Goal: Check status: Check status

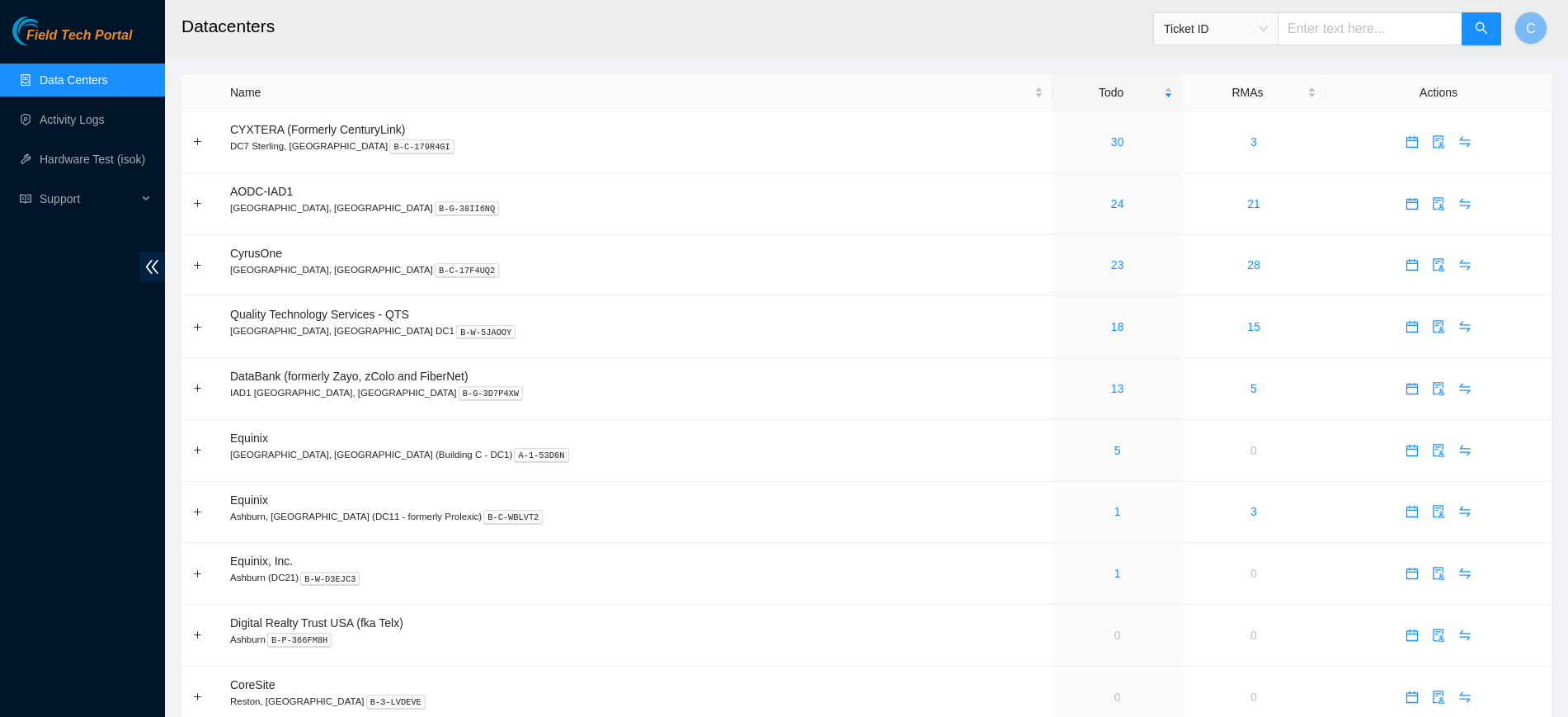
click at [1357, 27] on input "text" at bounding box center [1371, 29] width 185 height 33
paste input "B-W-167RKZ5"
type input "B-W-167RKZ5"
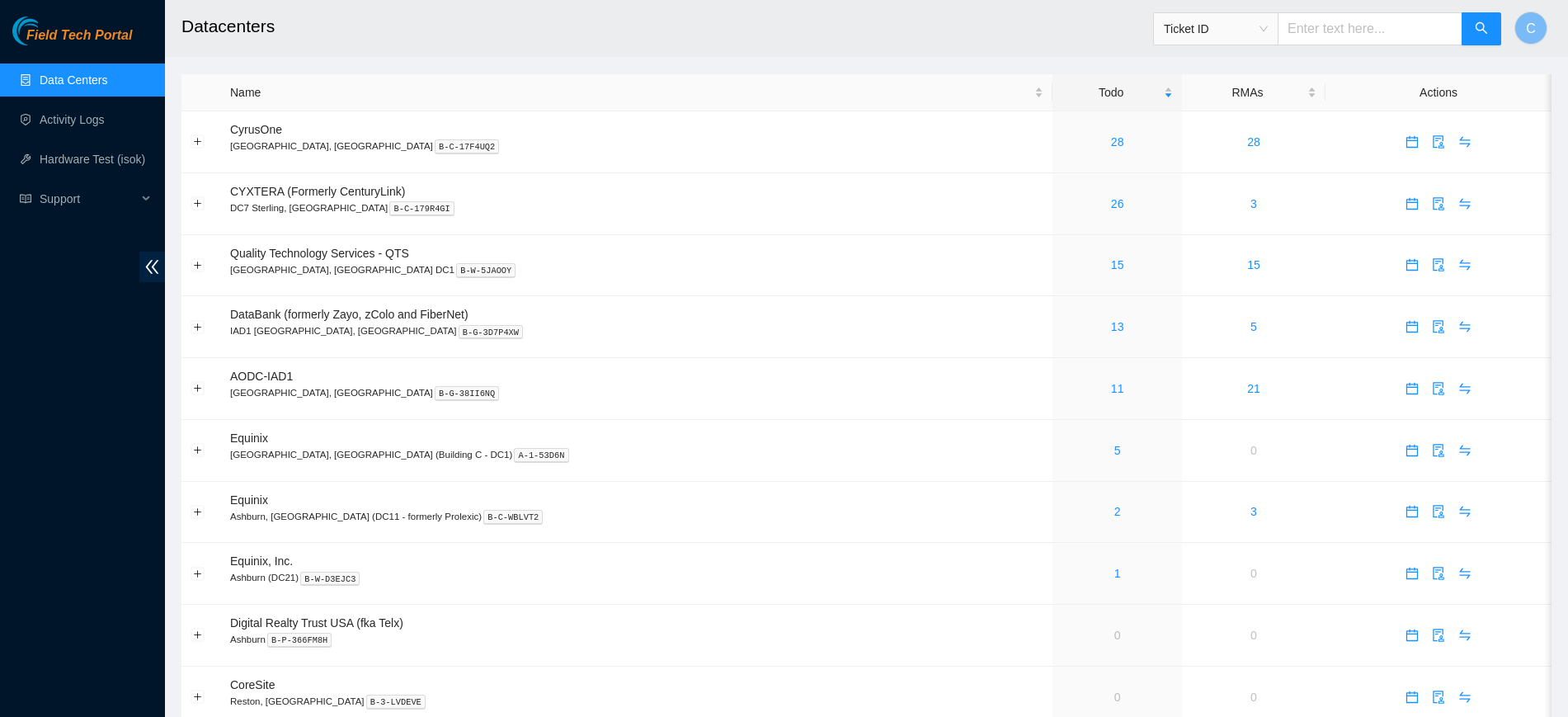
click at [1395, 32] on input "text" at bounding box center [1371, 29] width 185 height 33
paste input "B-W-167RKZ5"
type input "B-W-167RKZ5"
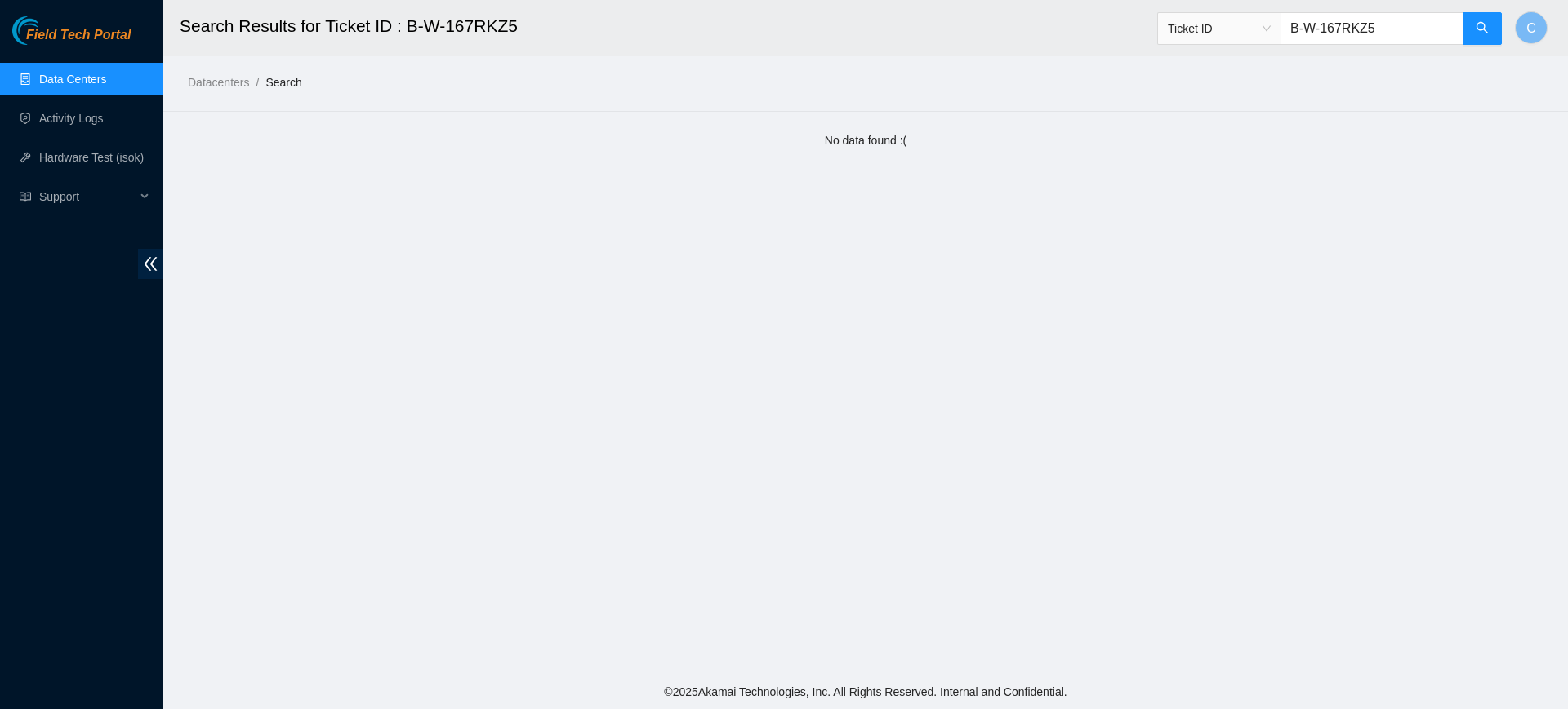
click at [1378, 24] on input "B-W-167RKZ5" at bounding box center [1373, 28] width 183 height 33
click at [1236, 25] on span "Ticket ID" at bounding box center [1219, 28] width 103 height 25
type input "S516797X3118624"
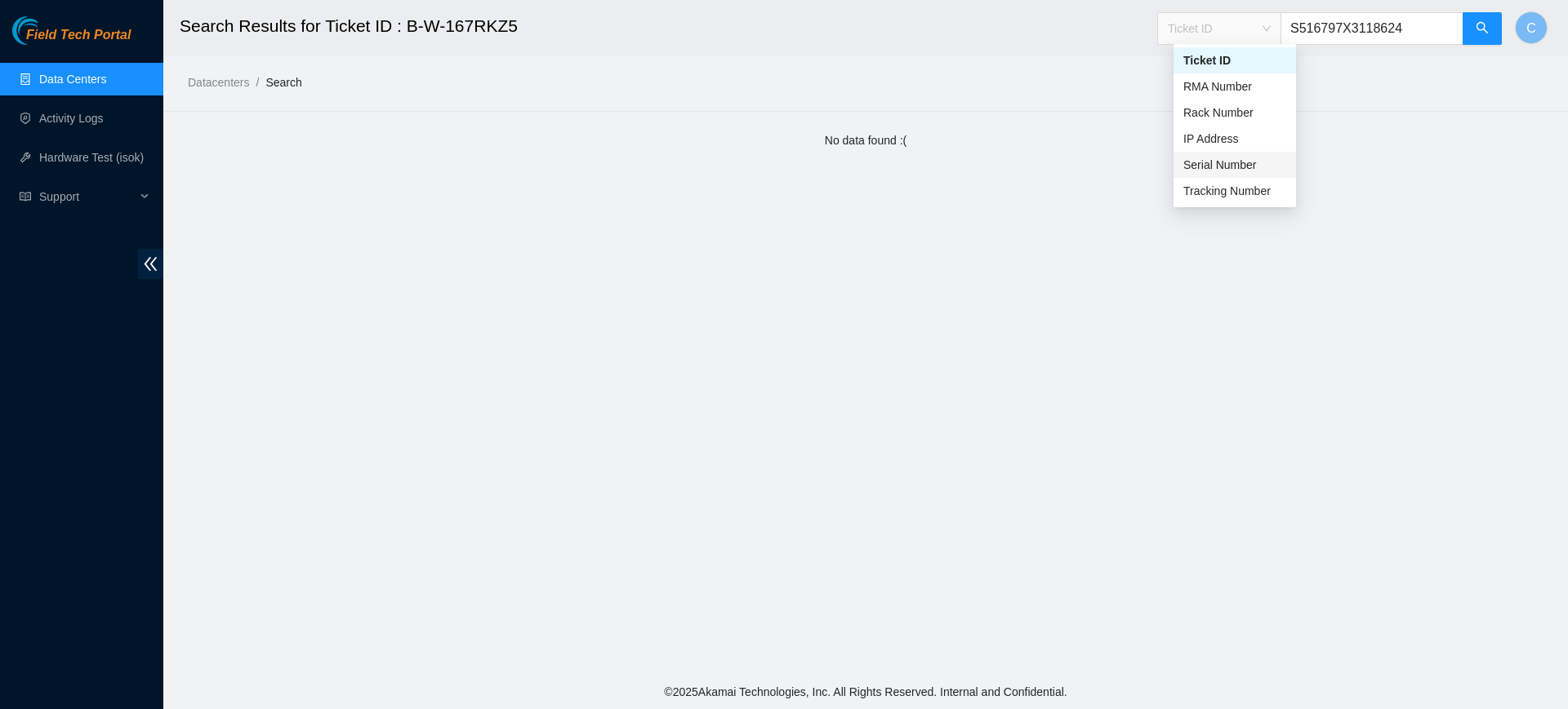
click at [1237, 160] on div "Serial Number" at bounding box center [1235, 164] width 103 height 18
click at [1390, 32] on input "S516797X3118624" at bounding box center [1373, 28] width 183 height 33
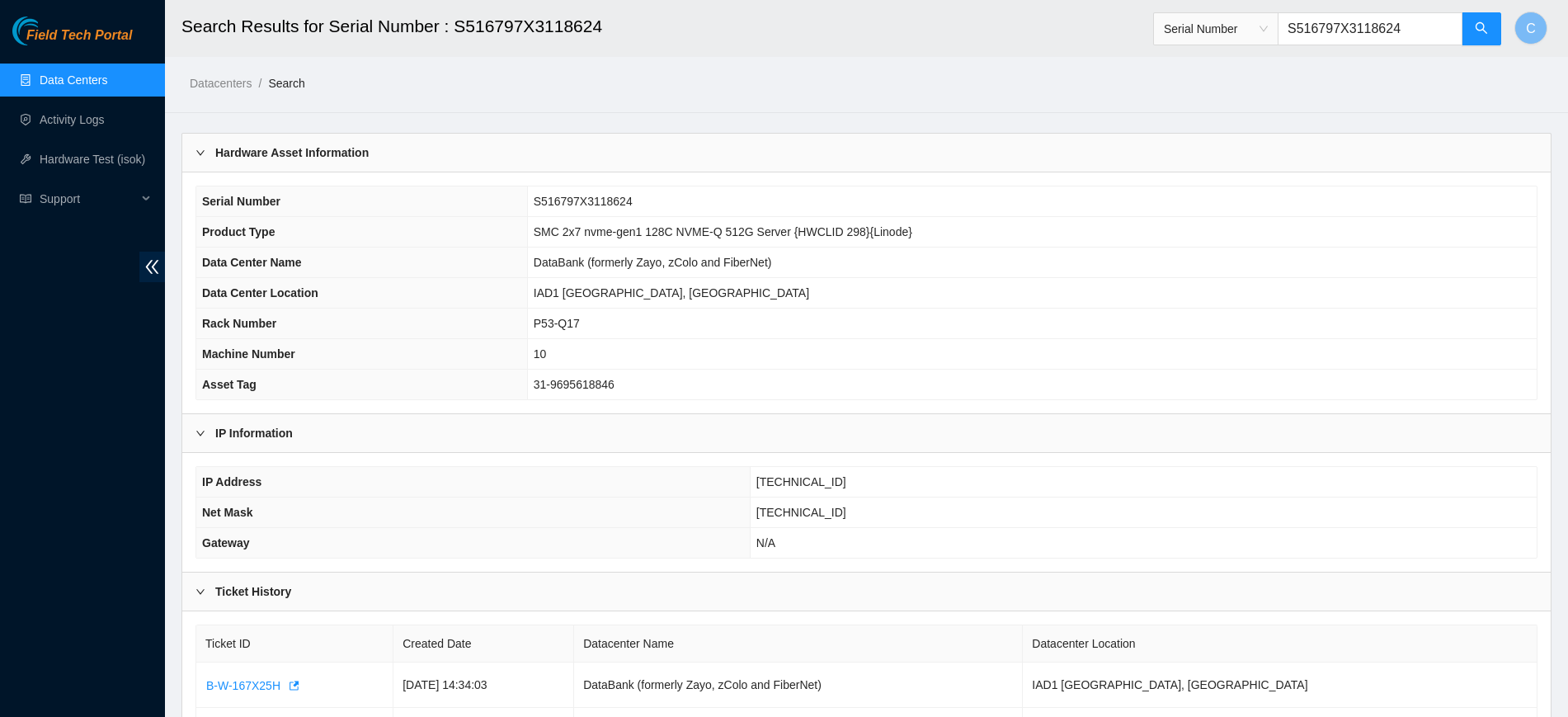
scroll to position [101, 0]
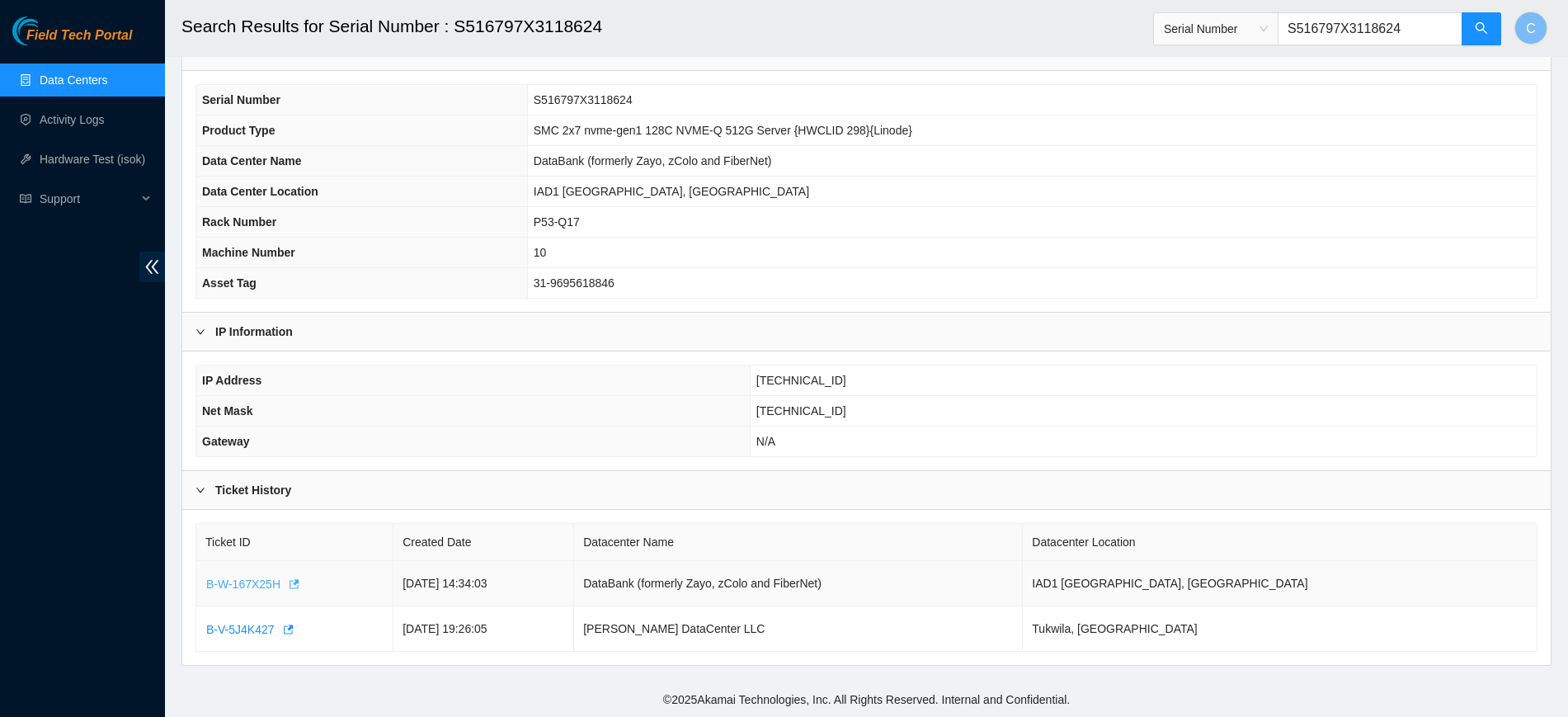
click at [249, 583] on span "B-W-167X25H" at bounding box center [243, 584] width 74 height 18
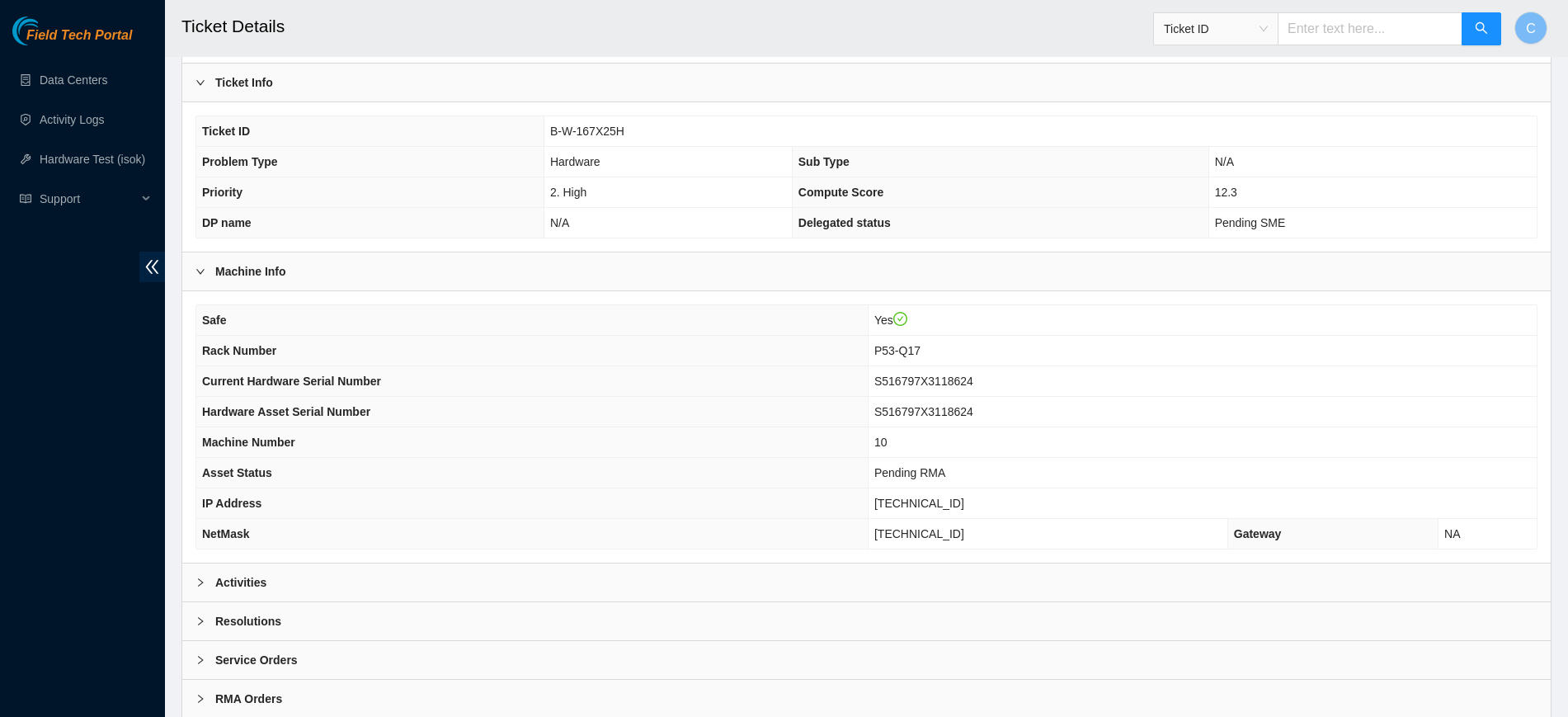
scroll to position [330, 0]
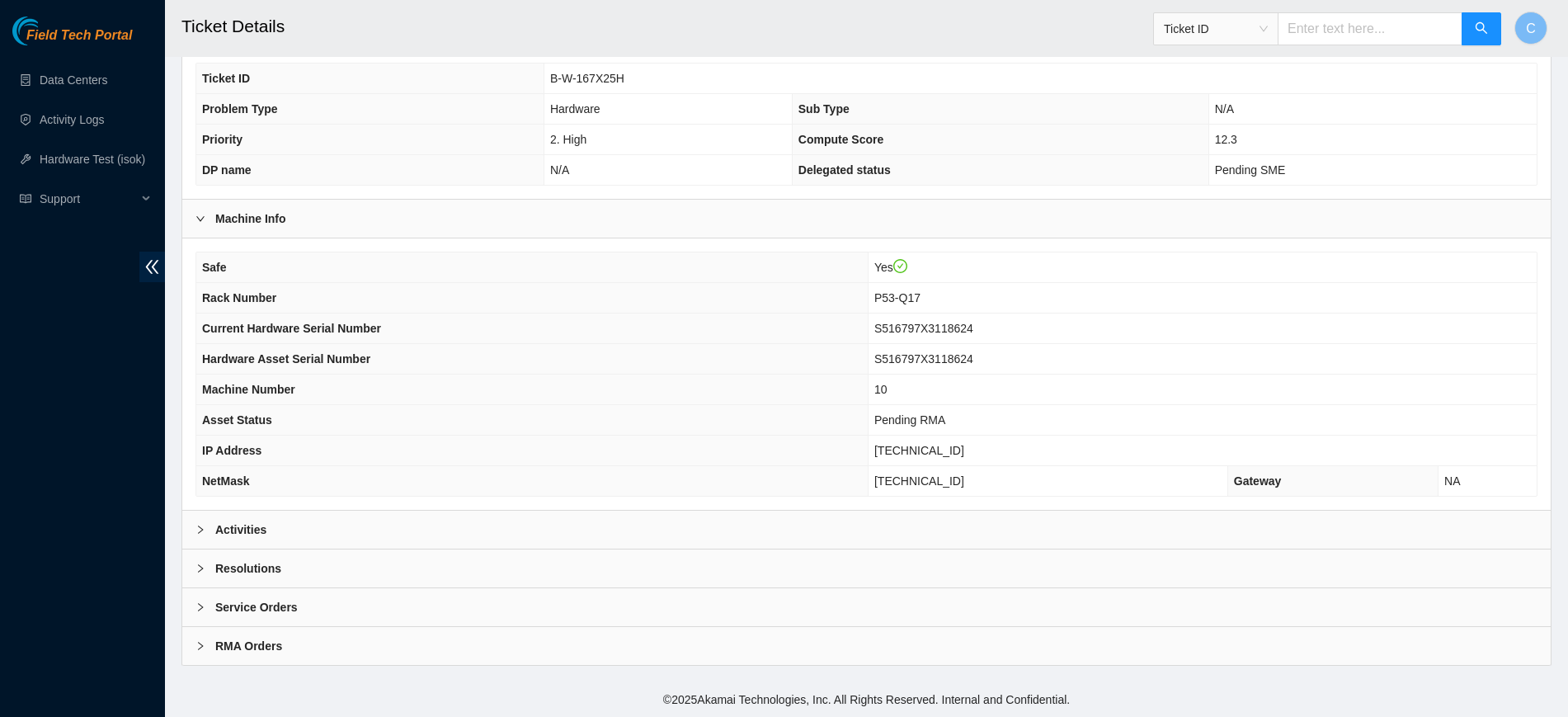
click at [234, 529] on b "Activities" at bounding box center [241, 530] width 51 height 18
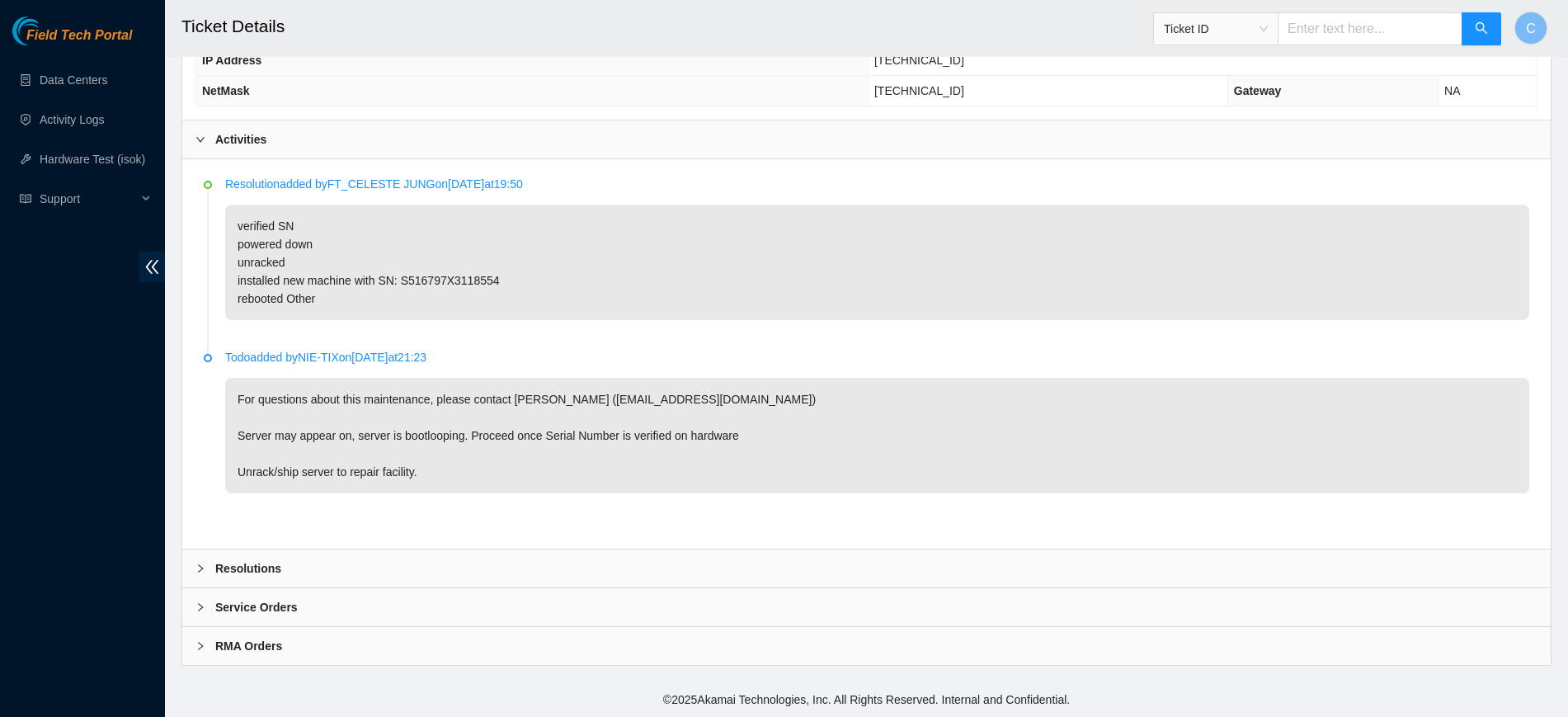
scroll to position [720, 0]
click at [238, 642] on b "RMA Orders" at bounding box center [248, 647] width 67 height 18
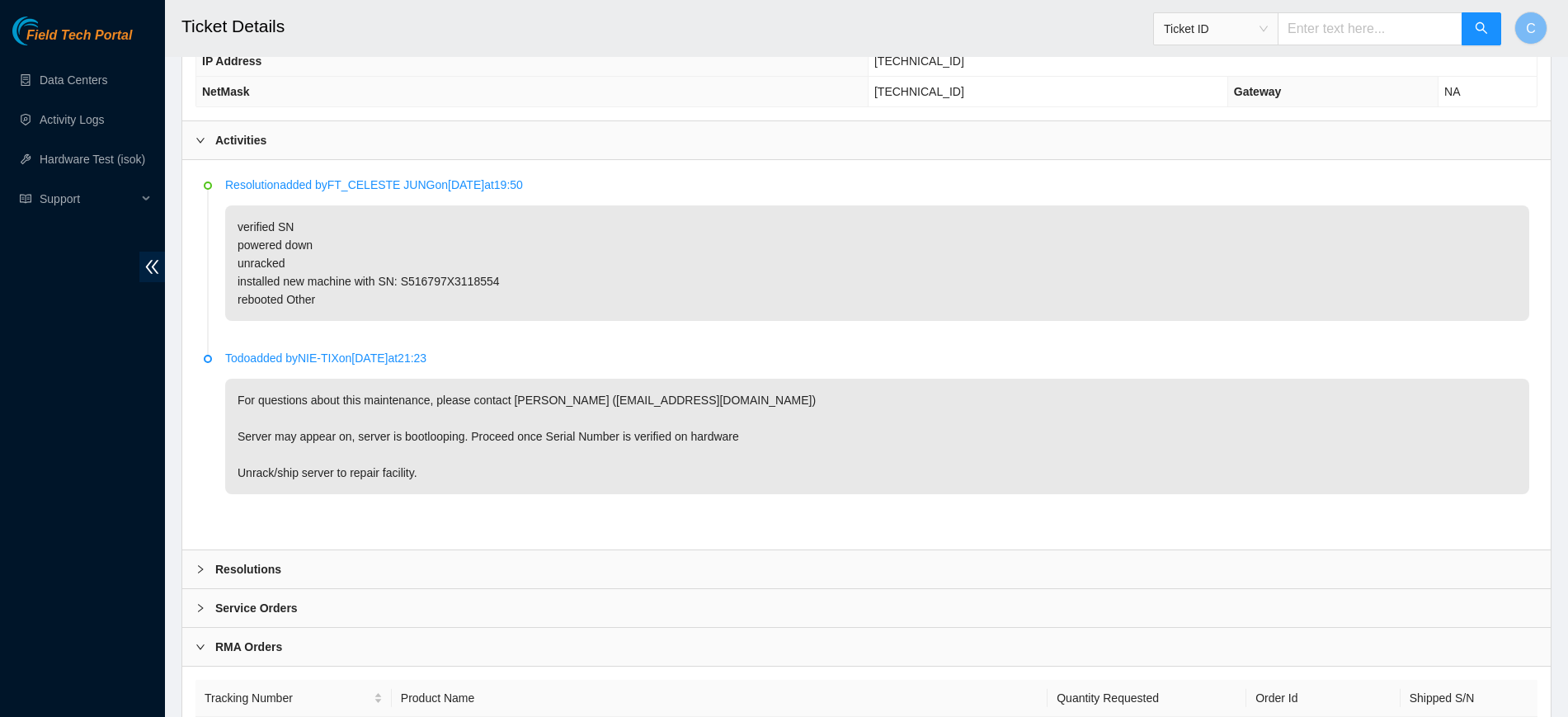
scroll to position [830, 0]
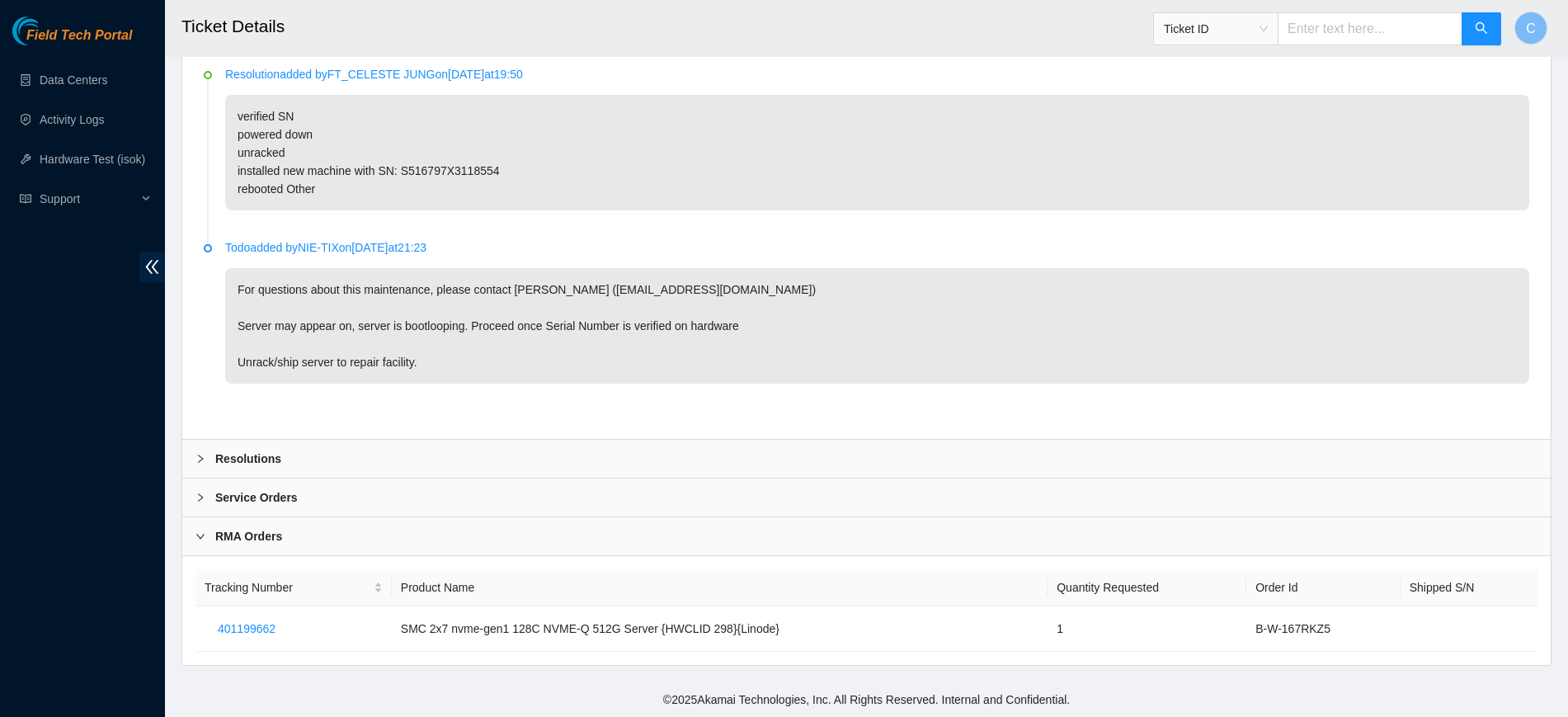
click at [292, 545] on div "RMA Orders" at bounding box center [867, 537] width 1369 height 38
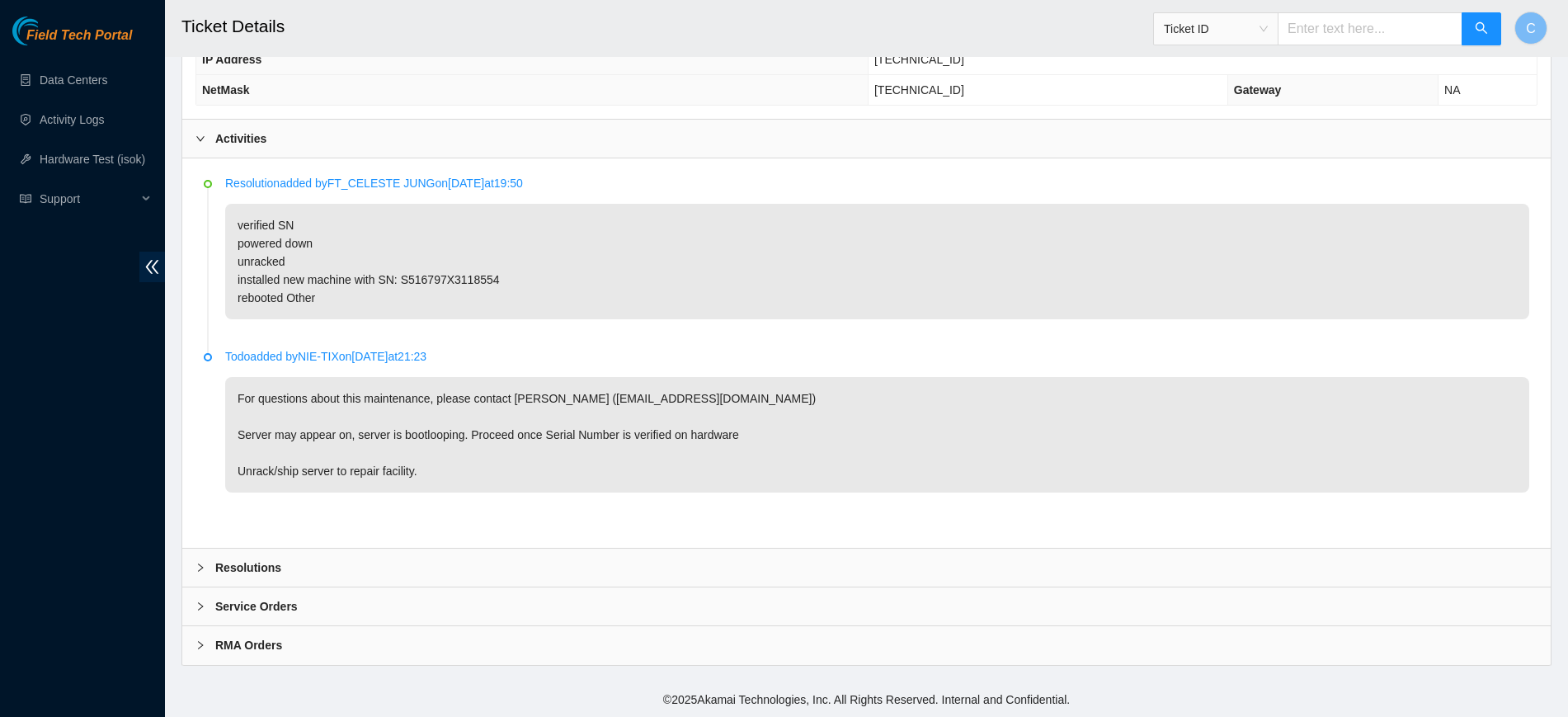
scroll to position [720, 0]
click at [287, 597] on div "Service Orders" at bounding box center [867, 608] width 1369 height 38
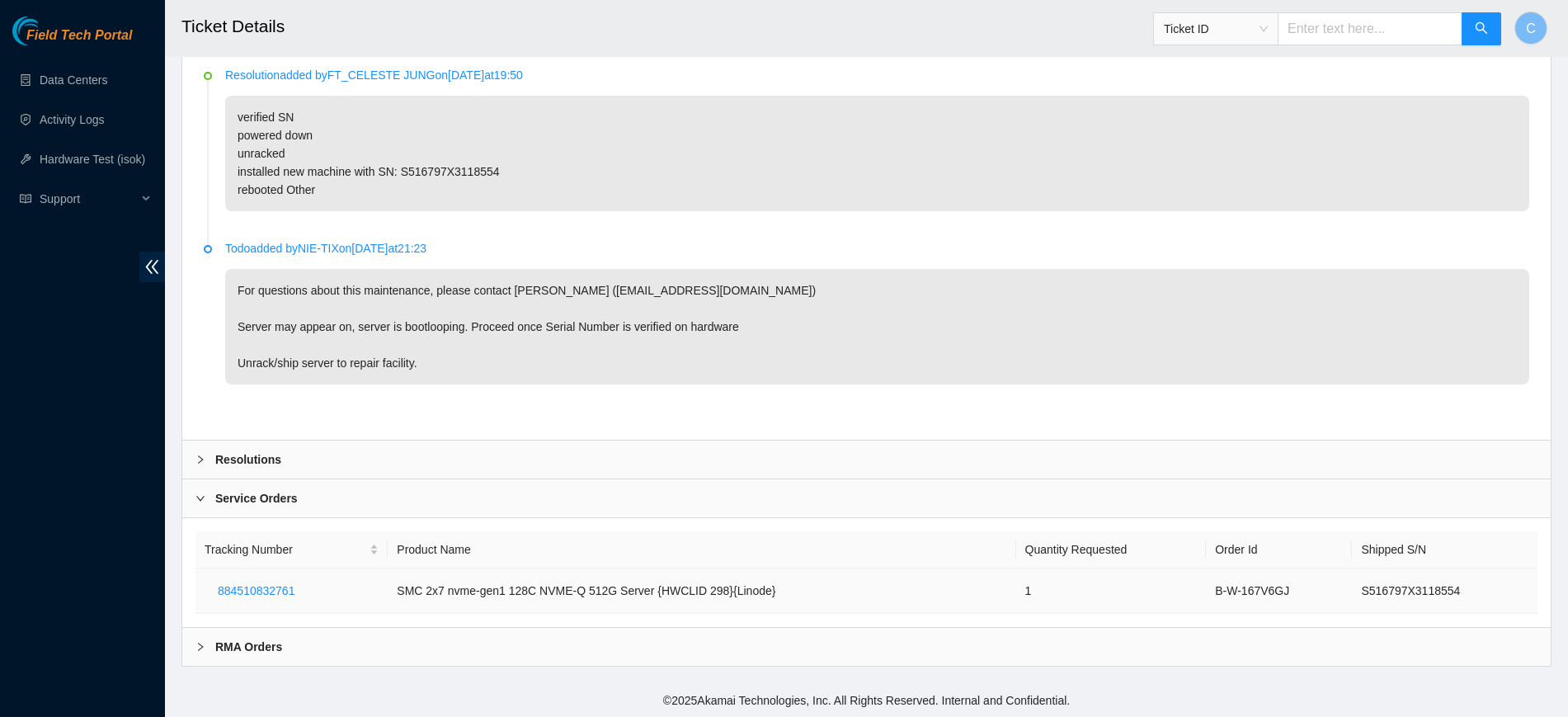
scroll to position [830, 0]
click at [260, 642] on b "RMA Orders" at bounding box center [248, 646] width 67 height 18
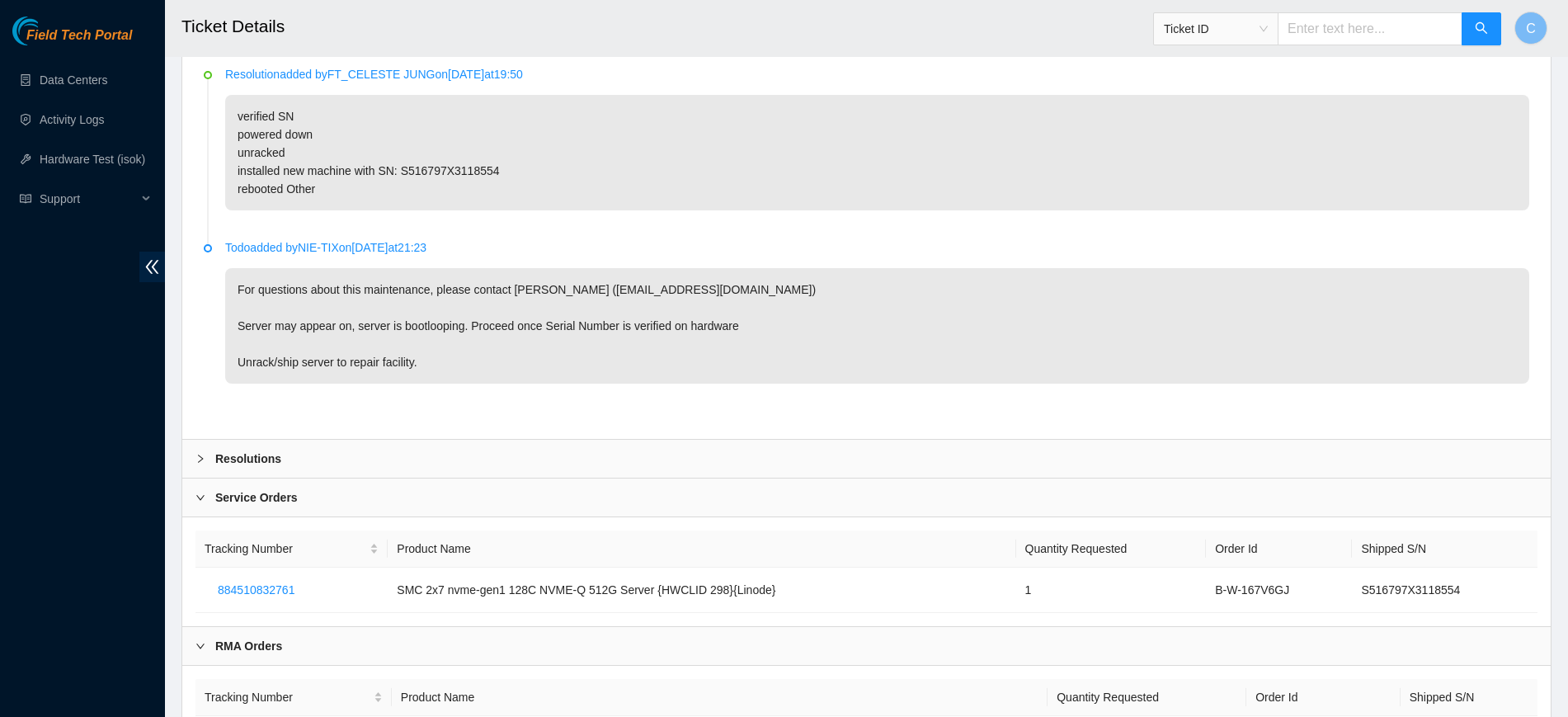
scroll to position [940, 0]
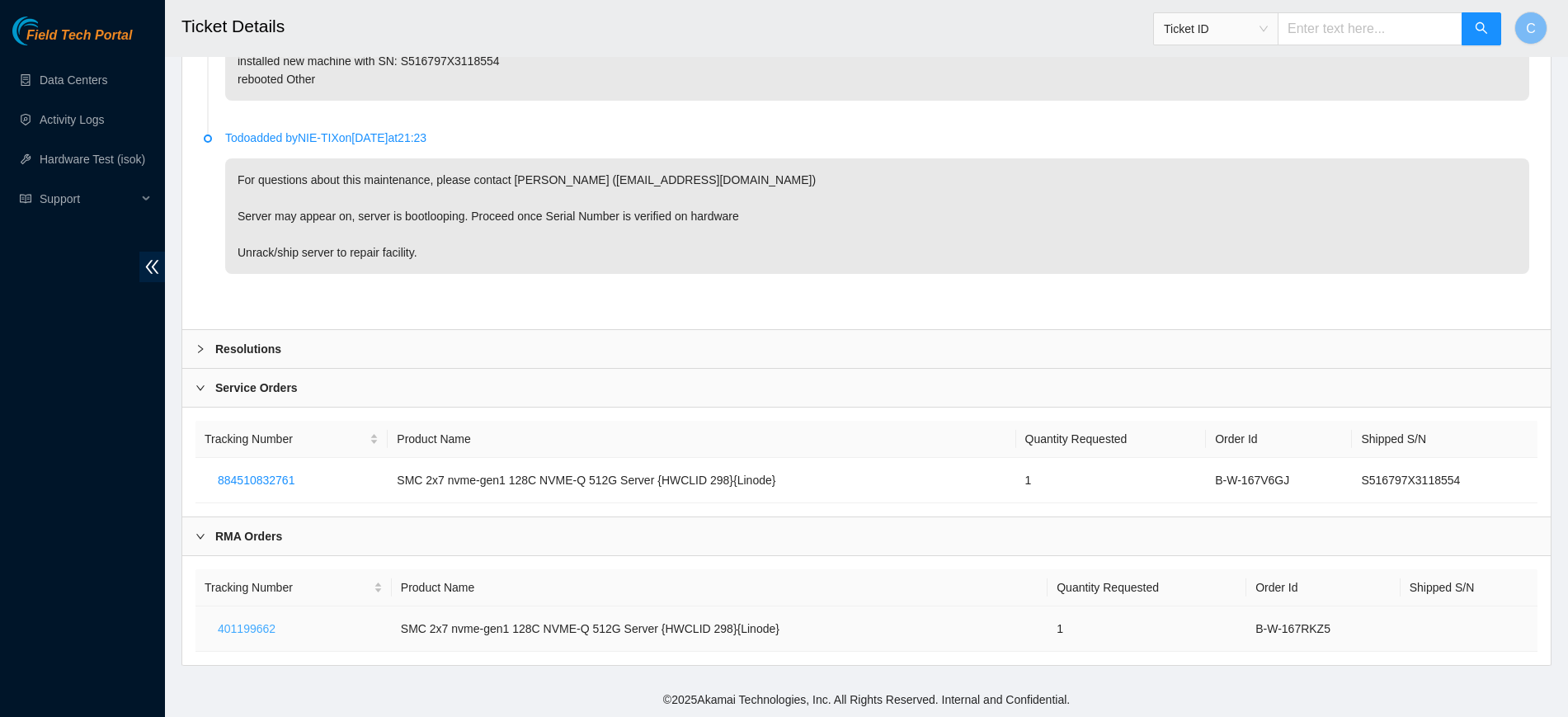
click at [247, 625] on span "401199662" at bounding box center [247, 629] width 58 height 18
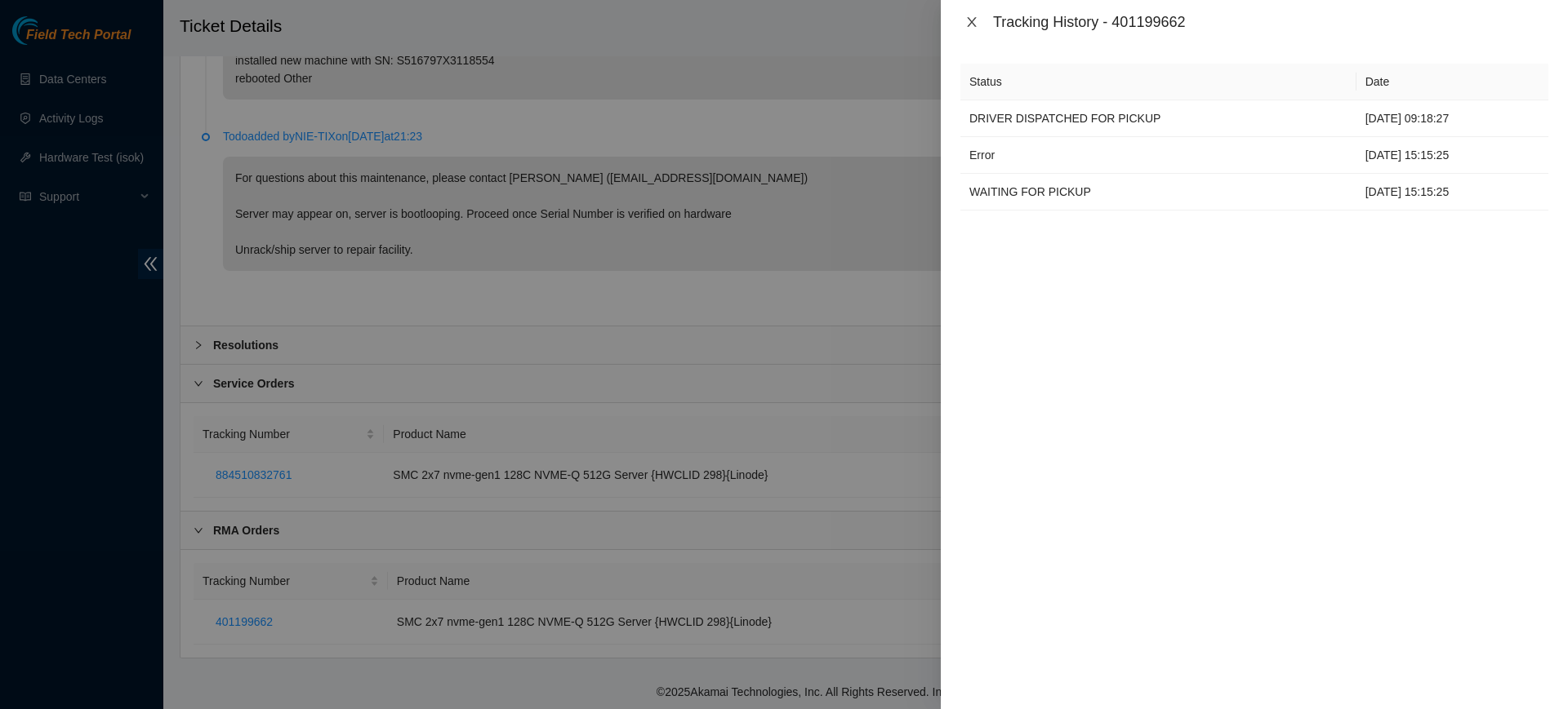
click at [969, 15] on icon "close" at bounding box center [972, 21] width 13 height 13
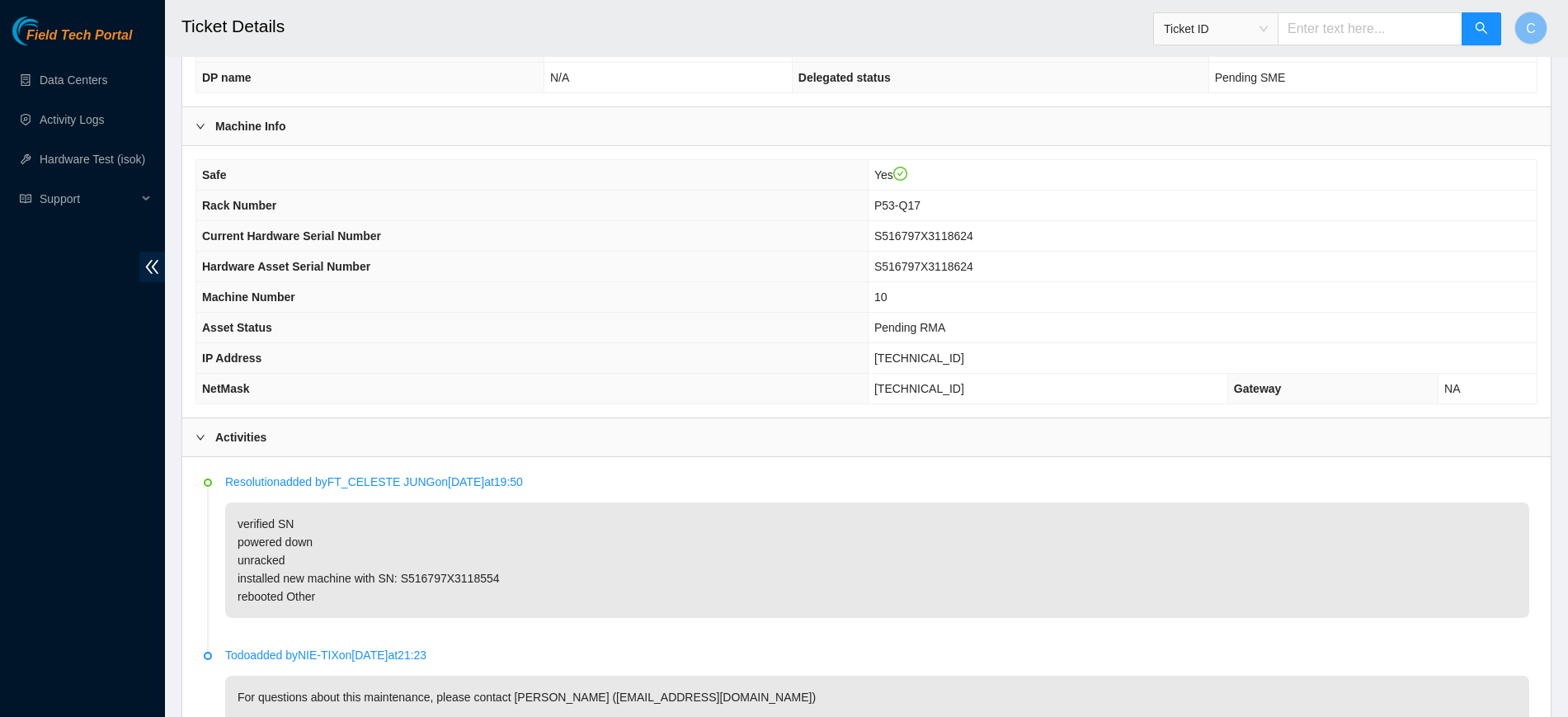
scroll to position [0, 0]
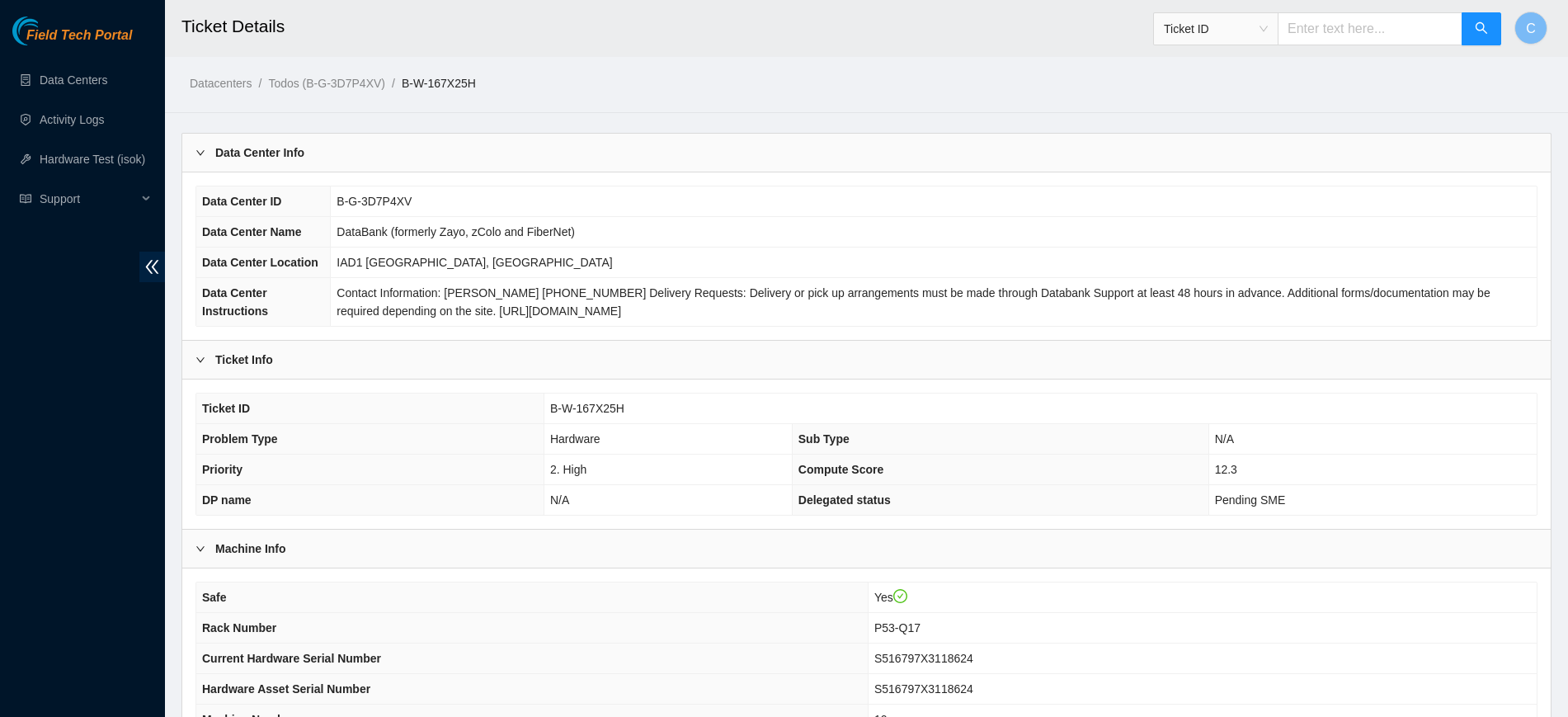
click at [37, 474] on div "Field Tech Portal Data Centers Activity Logs Hardware Test (isok) Support" at bounding box center [82, 366] width 165 height 701
click at [97, 74] on link "Data Centers" at bounding box center [74, 80] width 67 height 13
